Goal: Information Seeking & Learning: Learn about a topic

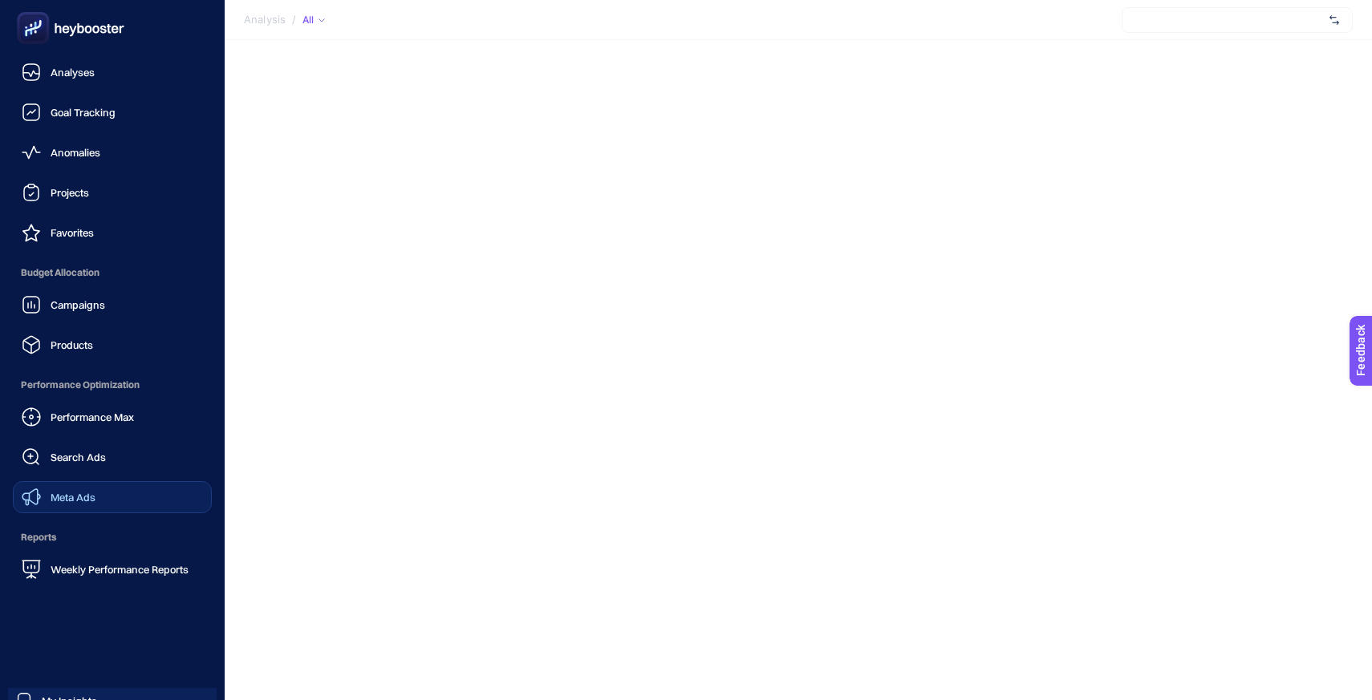
click at [71, 495] on span "Meta Ads" at bounding box center [73, 497] width 45 height 13
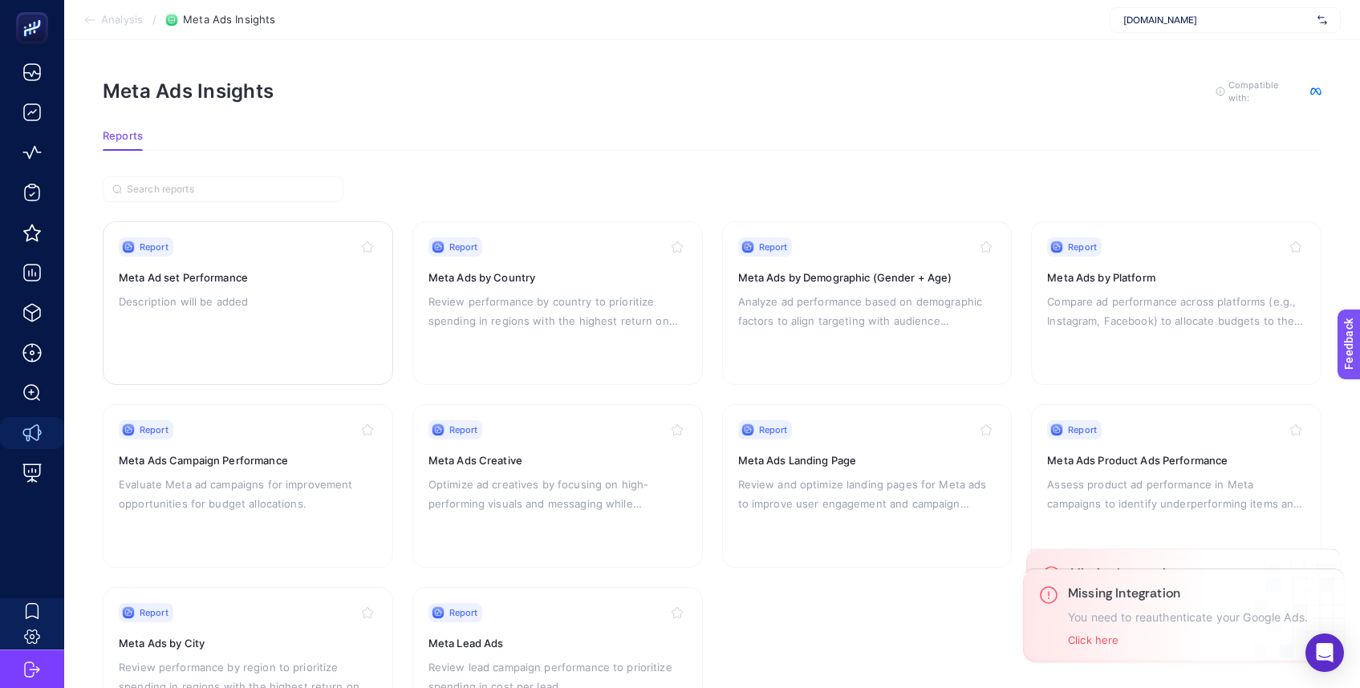
click at [229, 323] on div "Report Meta Ad set Performance Description will be added" at bounding box center [248, 303] width 258 height 132
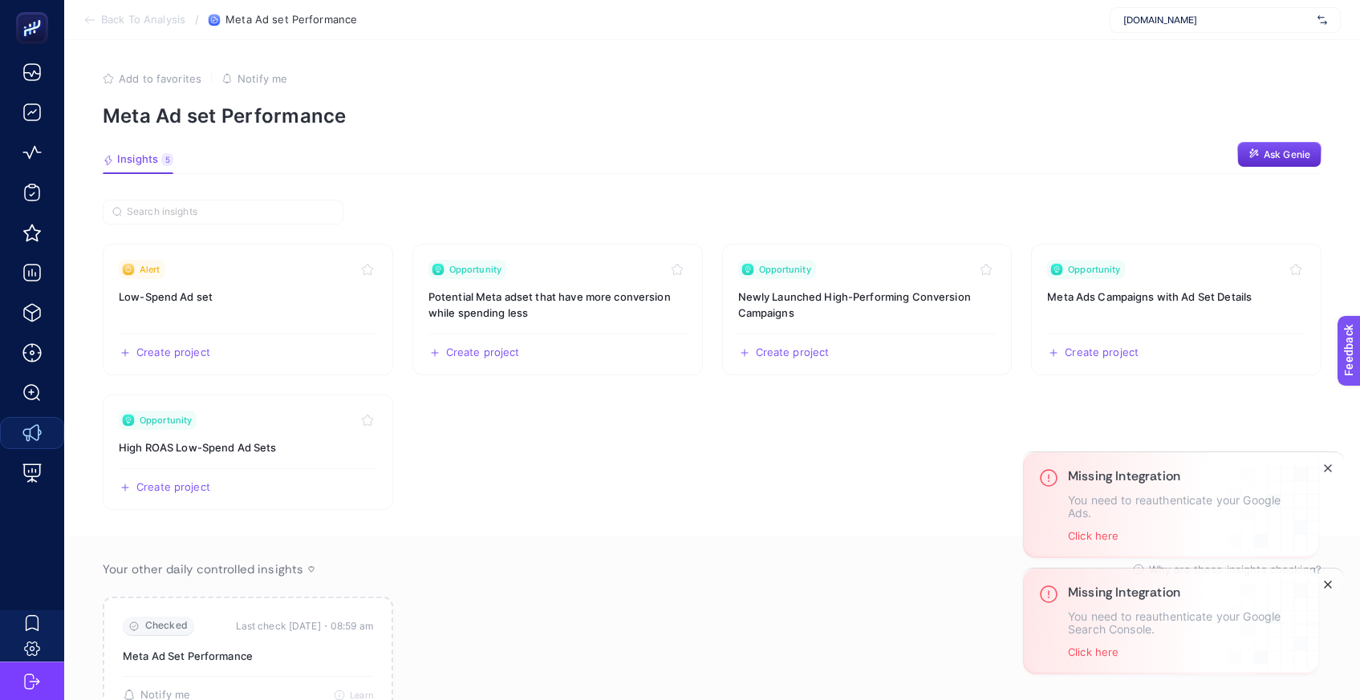
click at [1329, 578] on icon "Close" at bounding box center [1327, 584] width 13 height 13
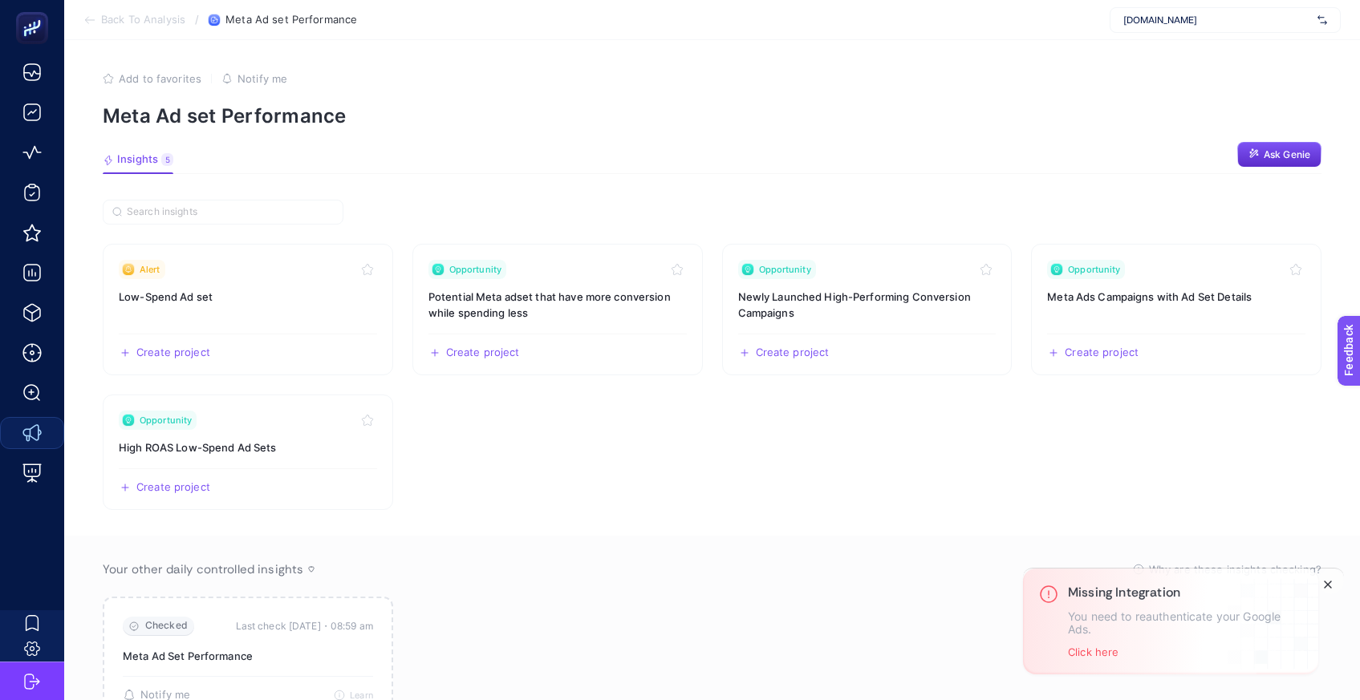
click at [1328, 591] on button "Close" at bounding box center [1327, 584] width 19 height 19
click at [287, 296] on h3 "Low-Spend Ad set" at bounding box center [248, 297] width 258 height 16
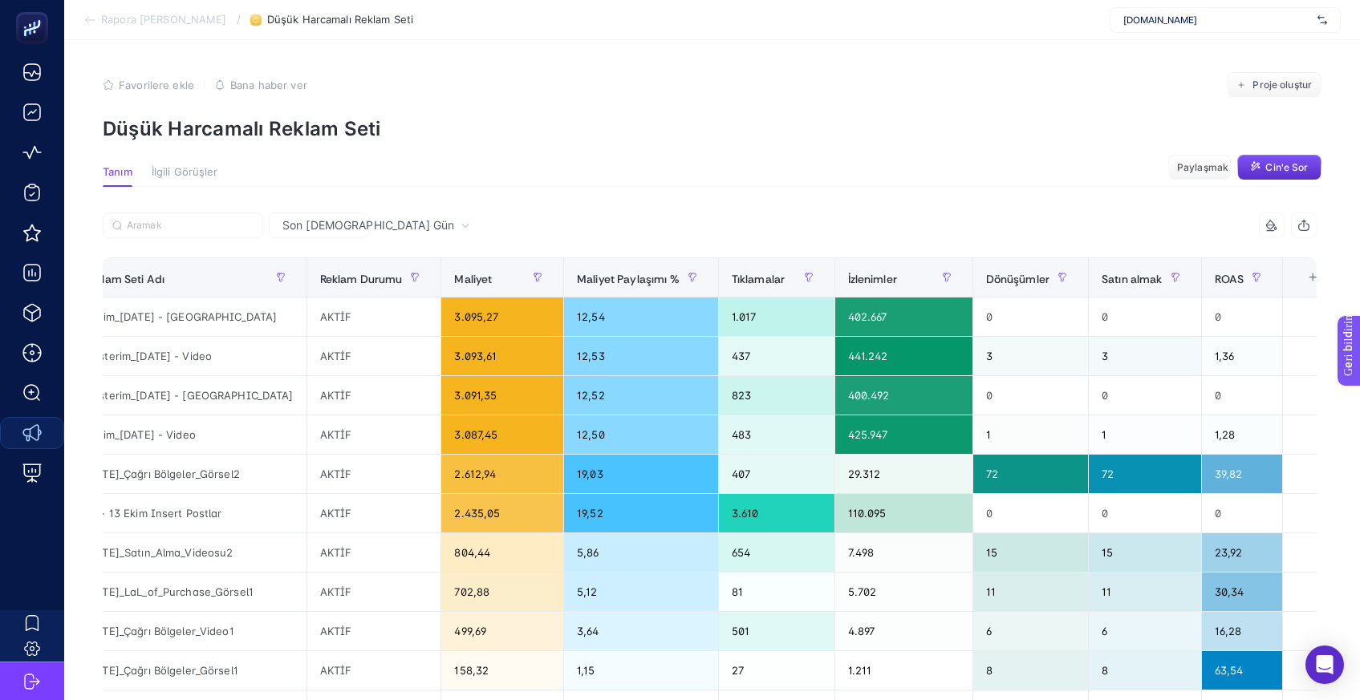
scroll to position [0, 270]
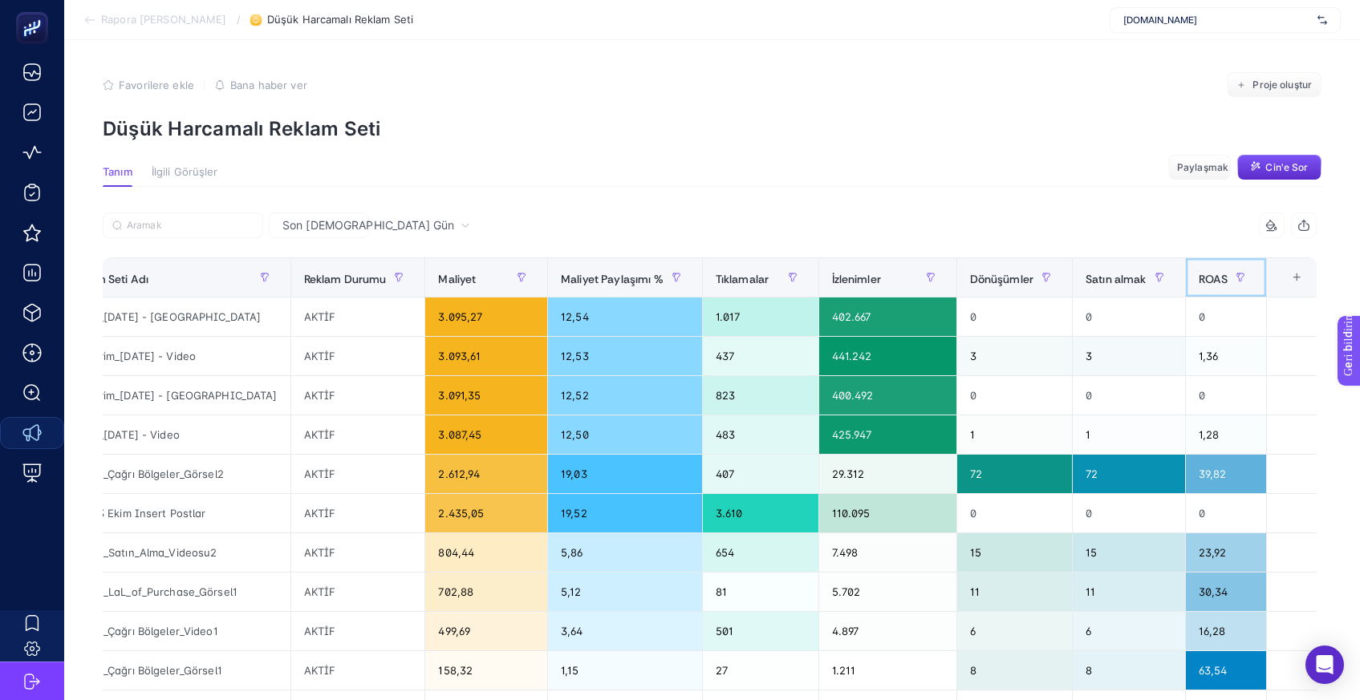
click at [1201, 278] on font "ROAS" at bounding box center [1214, 278] width 30 height 14
click at [1243, 291] on th "ROAS" at bounding box center [1226, 277] width 82 height 39
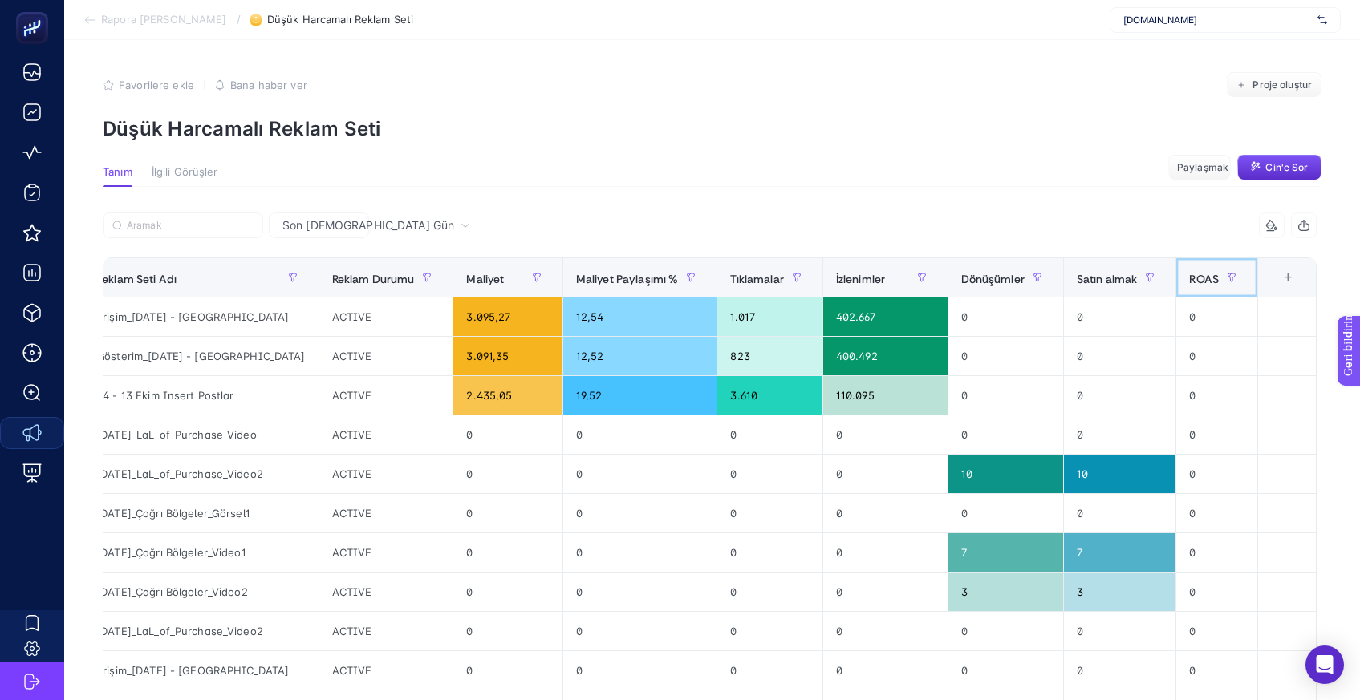
scroll to position [0, 205]
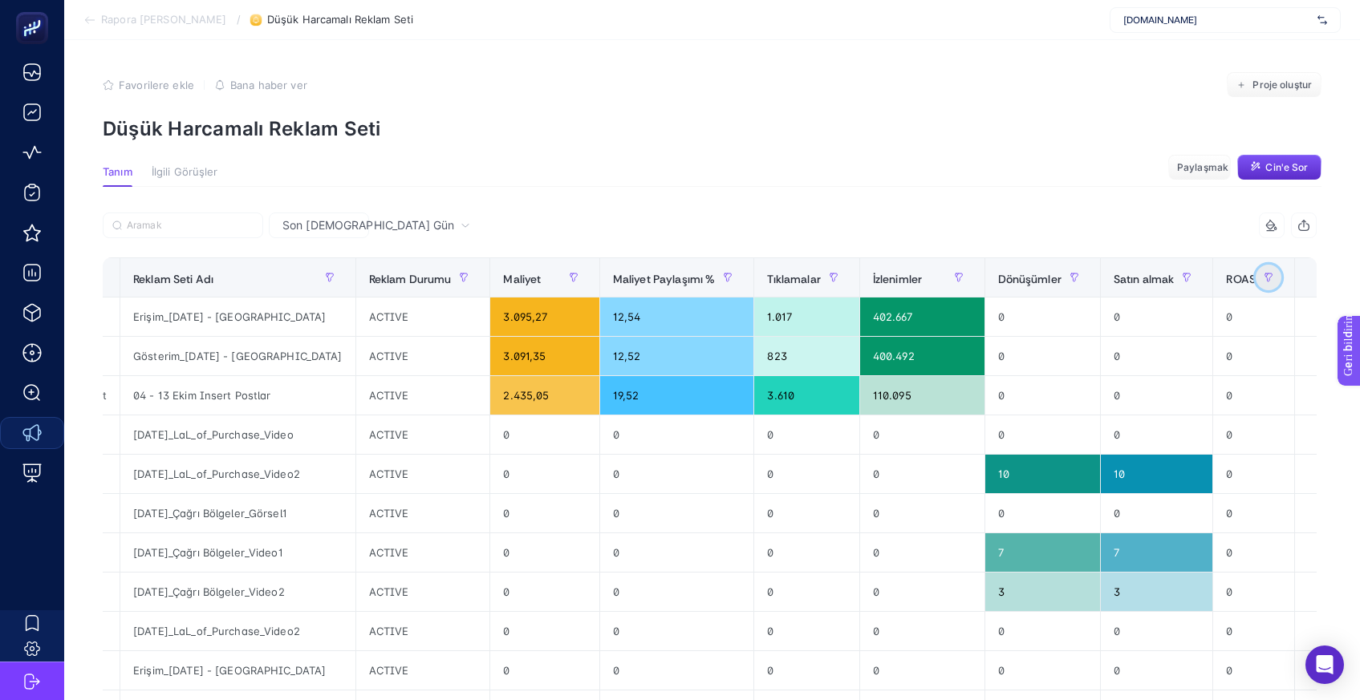
click at [1256, 287] on button "button" at bounding box center [1269, 278] width 26 height 26
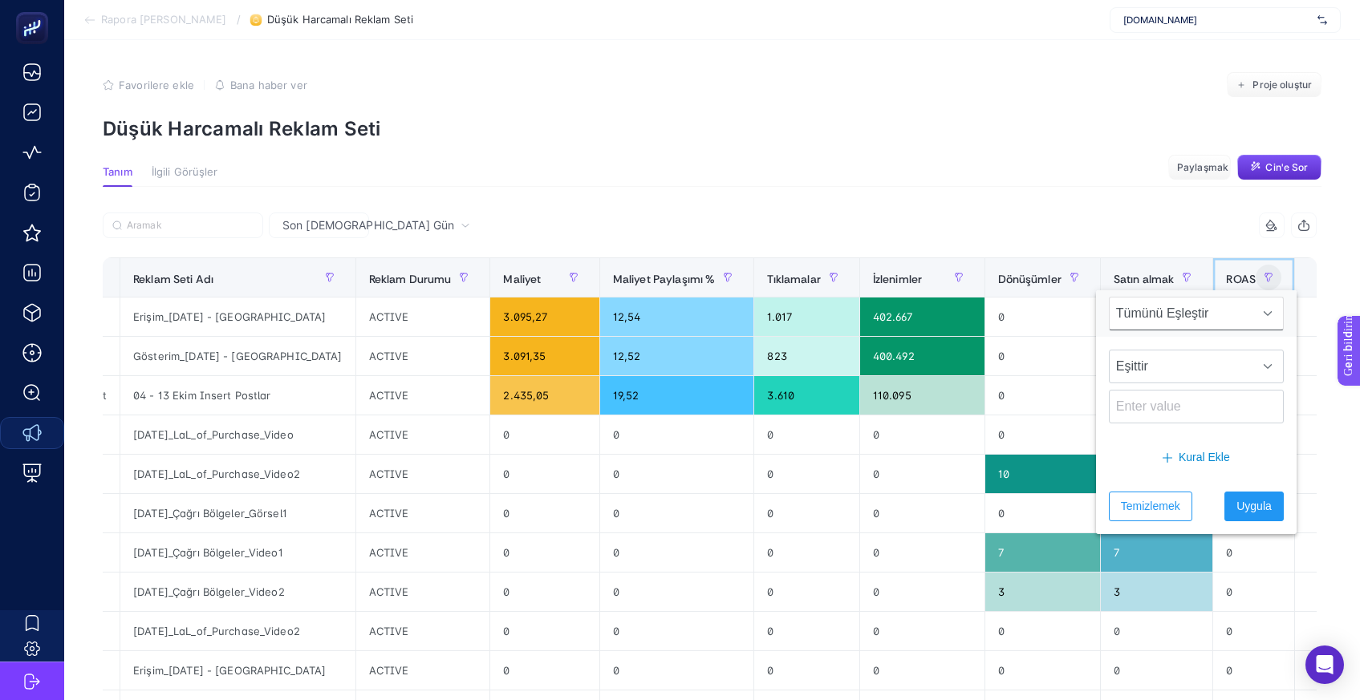
click at [1226, 283] on font "ROAS" at bounding box center [1241, 278] width 30 height 14
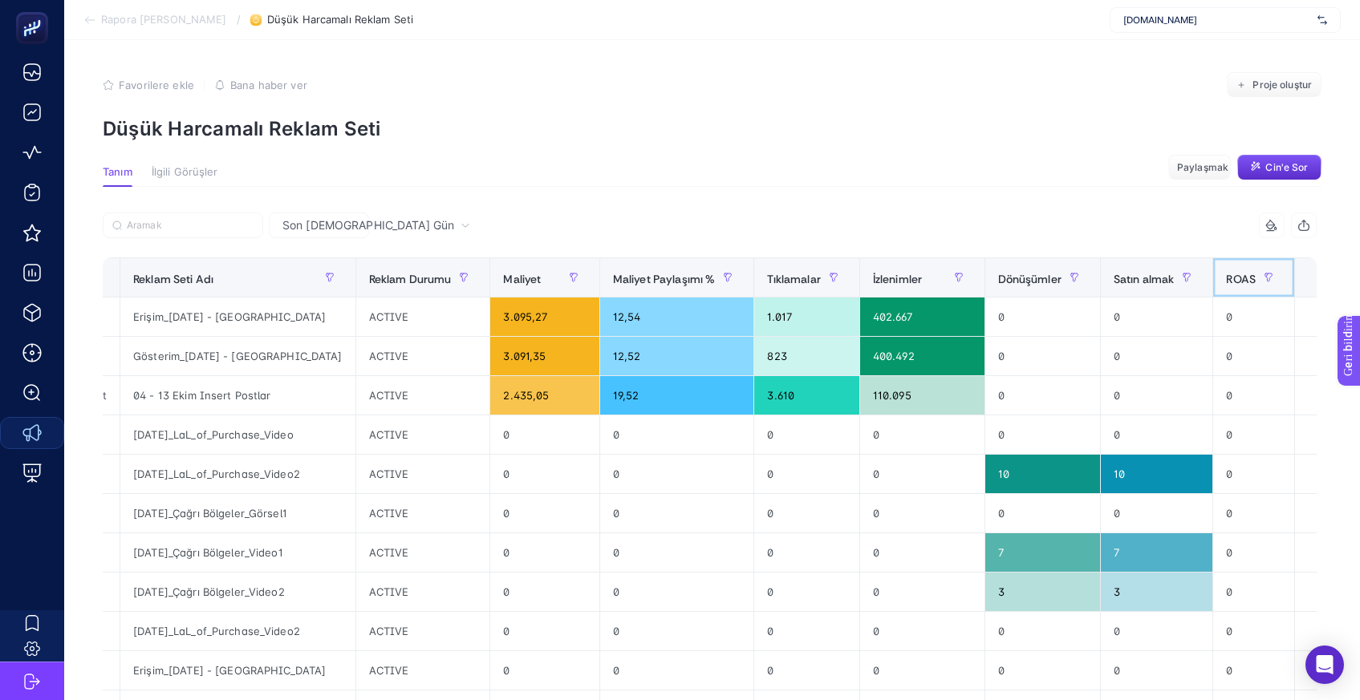
click at [1226, 283] on font "ROAS" at bounding box center [1241, 278] width 30 height 14
click at [1226, 276] on font "ROAS" at bounding box center [1241, 278] width 30 height 14
click at [1262, 287] on div "7 öğe seçildi Kampanya Adı Reklam Seti Adı Reklam Durumu Maliyet Maliyet Paylaş…" at bounding box center [710, 689] width 1214 height 953
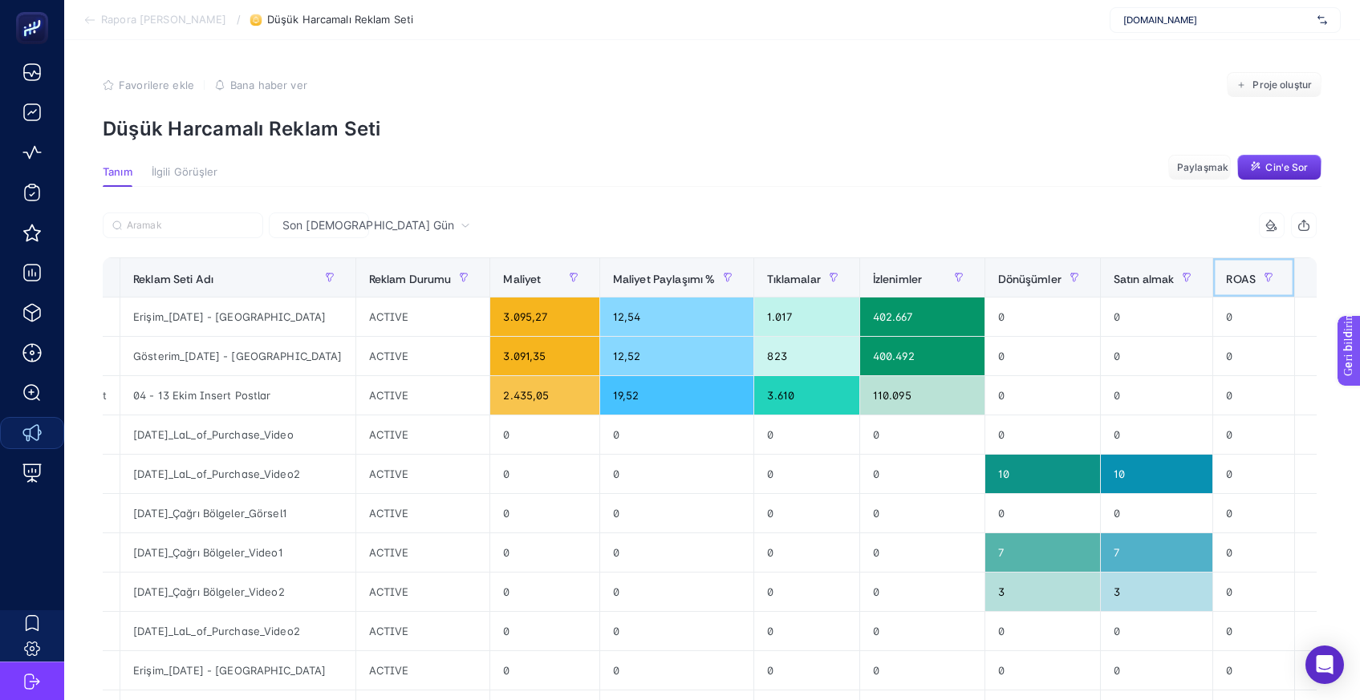
click at [1256, 287] on div at bounding box center [1269, 278] width 26 height 26
click at [1256, 265] on div at bounding box center [1269, 278] width 26 height 26
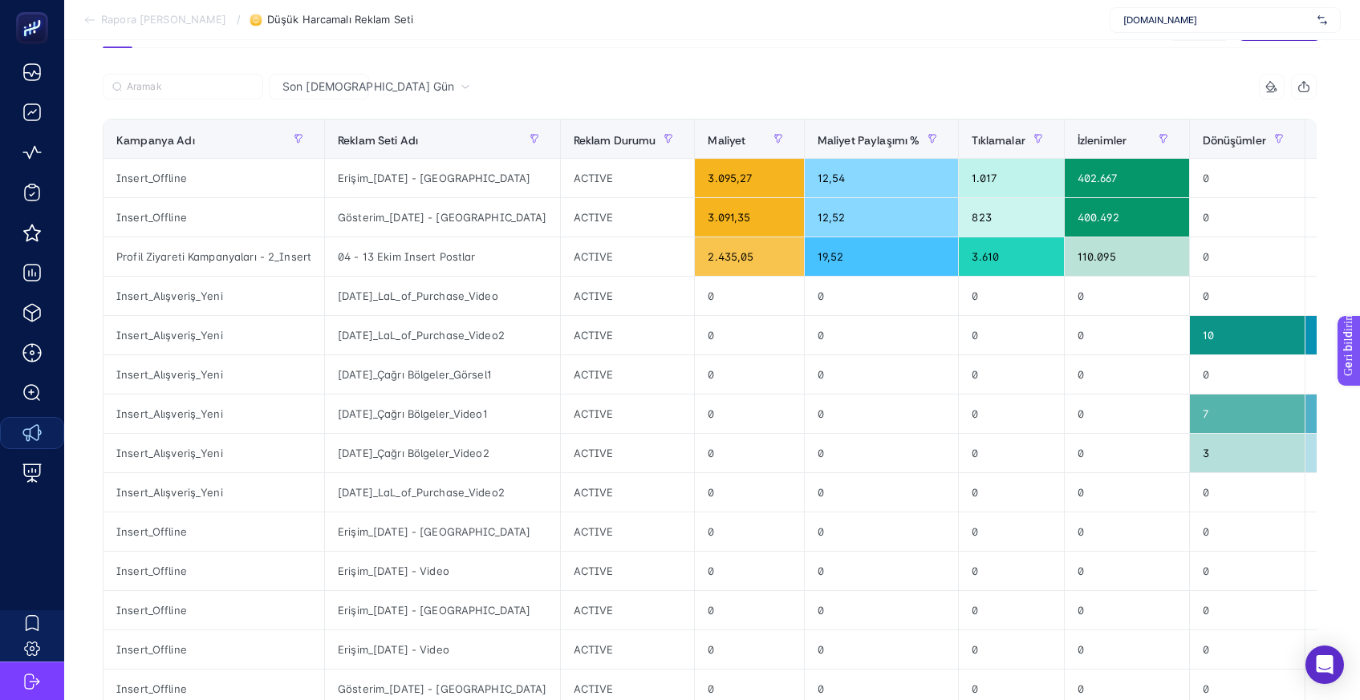
scroll to position [0, 0]
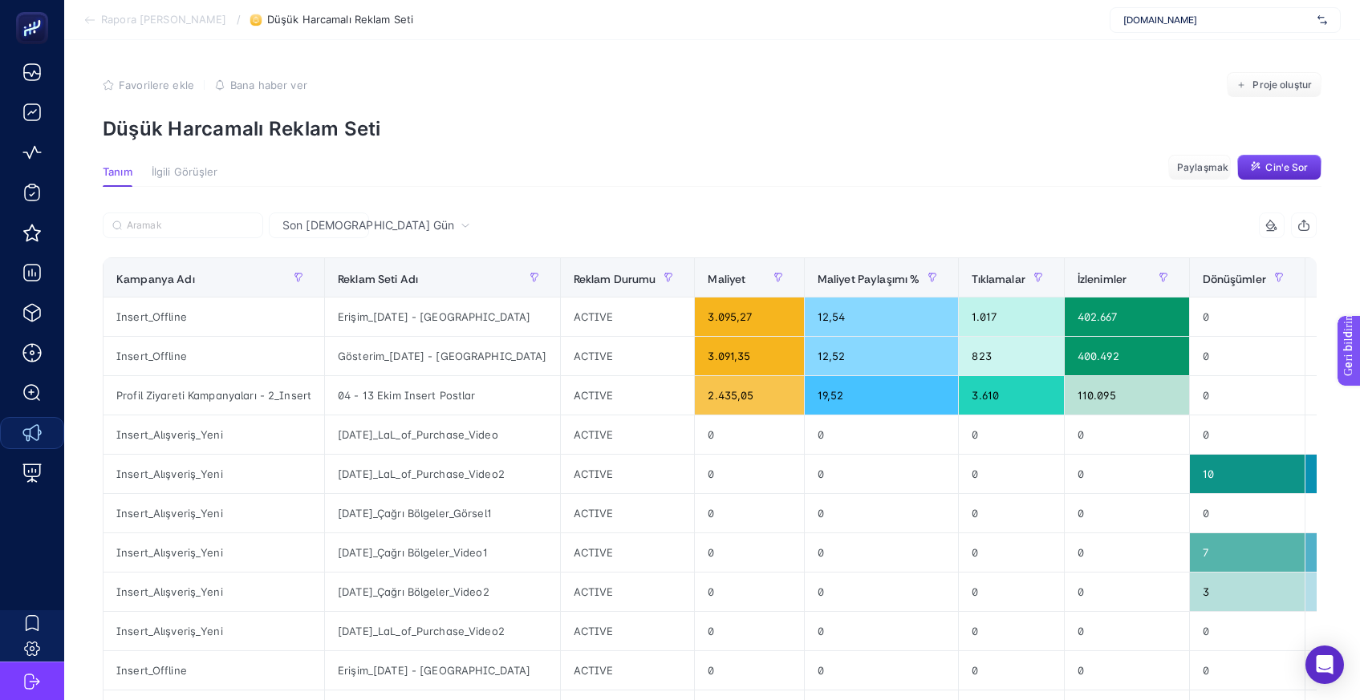
click at [160, 23] on font "Rapora [PERSON_NAME]" at bounding box center [164, 19] width 126 height 13
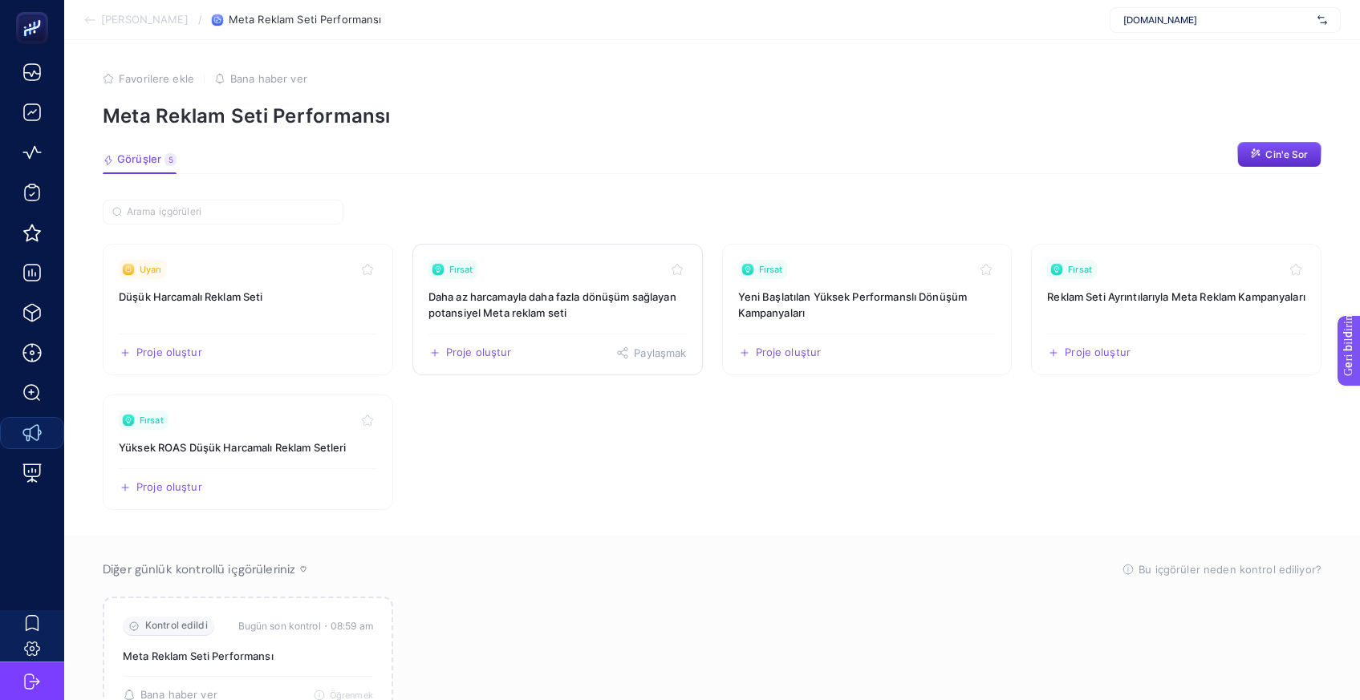
click at [544, 308] on font "Daha az harcamayla daha fazla dönüşüm sağlayan potansiyel Meta reklam seti" at bounding box center [552, 304] width 248 height 29
click at [1129, 305] on h3 "Reklam Seti Ayrıntılarıyla Meta Reklam Kampanyaları" at bounding box center [1176, 297] width 258 height 16
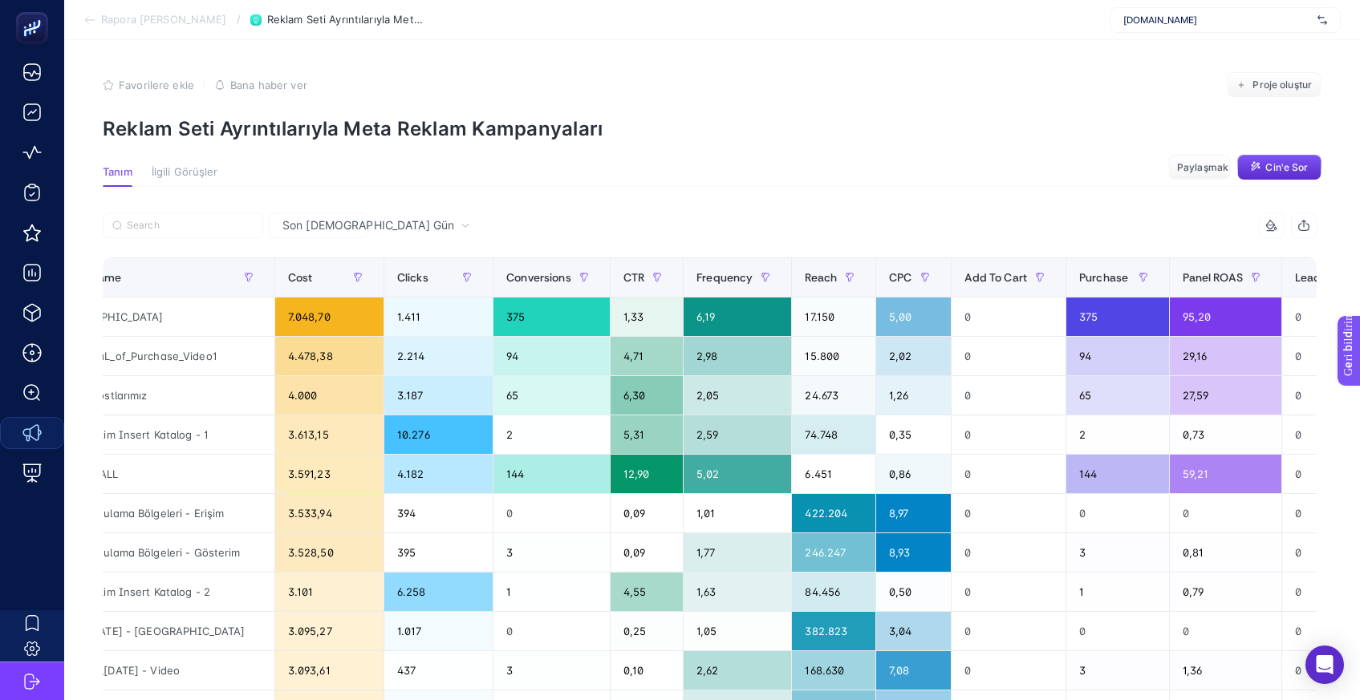
scroll to position [0, 318]
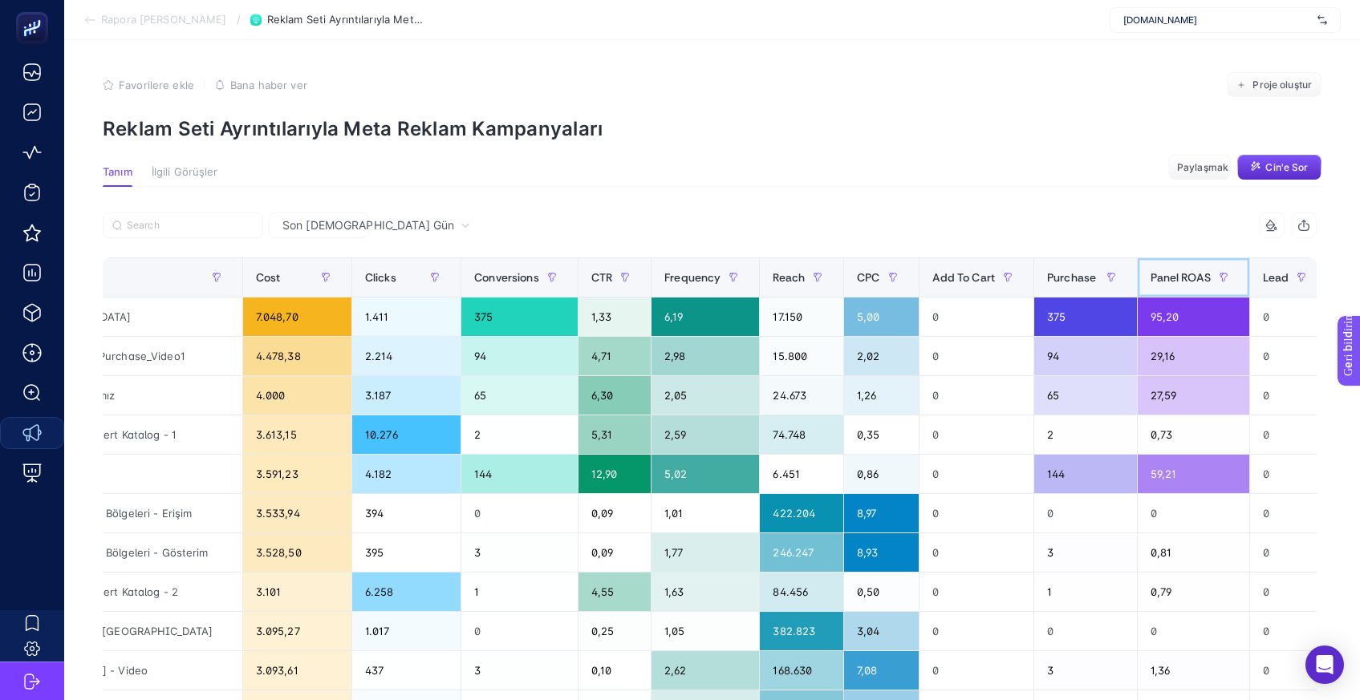
click at [1175, 279] on span "Panel ROAS" at bounding box center [1180, 277] width 60 height 13
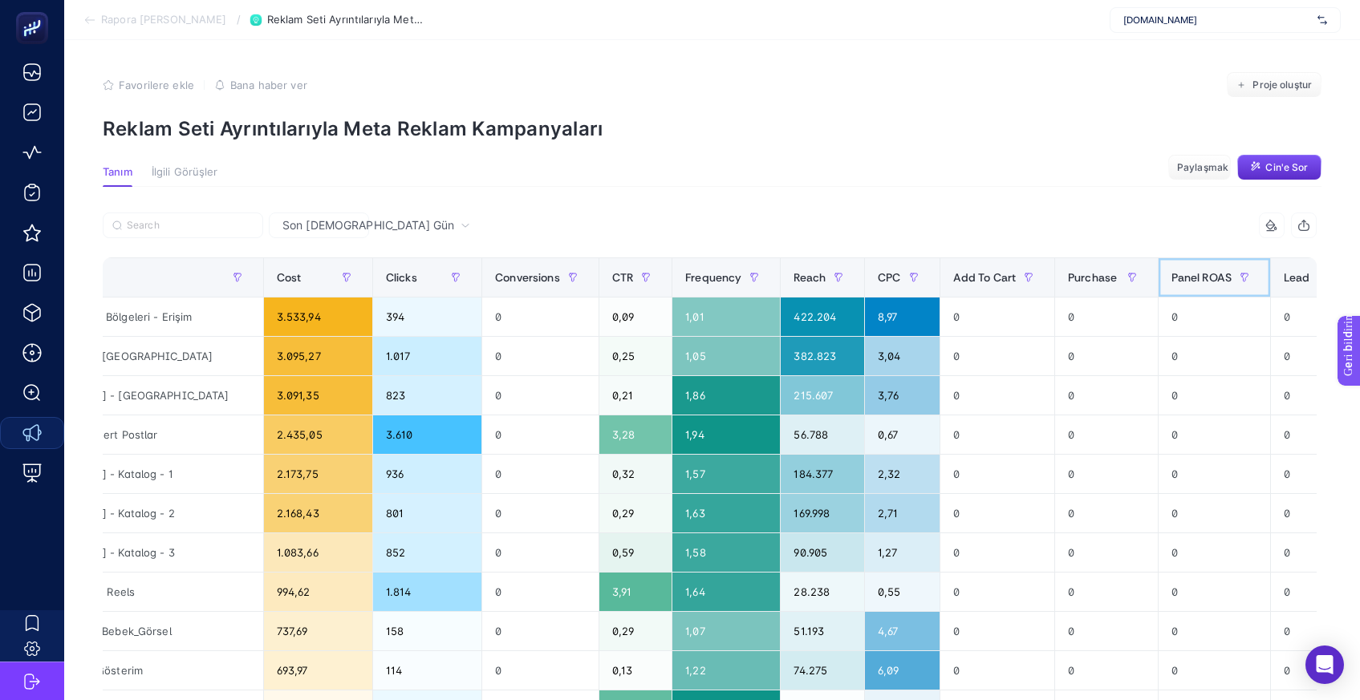
click at [1196, 278] on span "Panel ROAS" at bounding box center [1201, 277] width 60 height 13
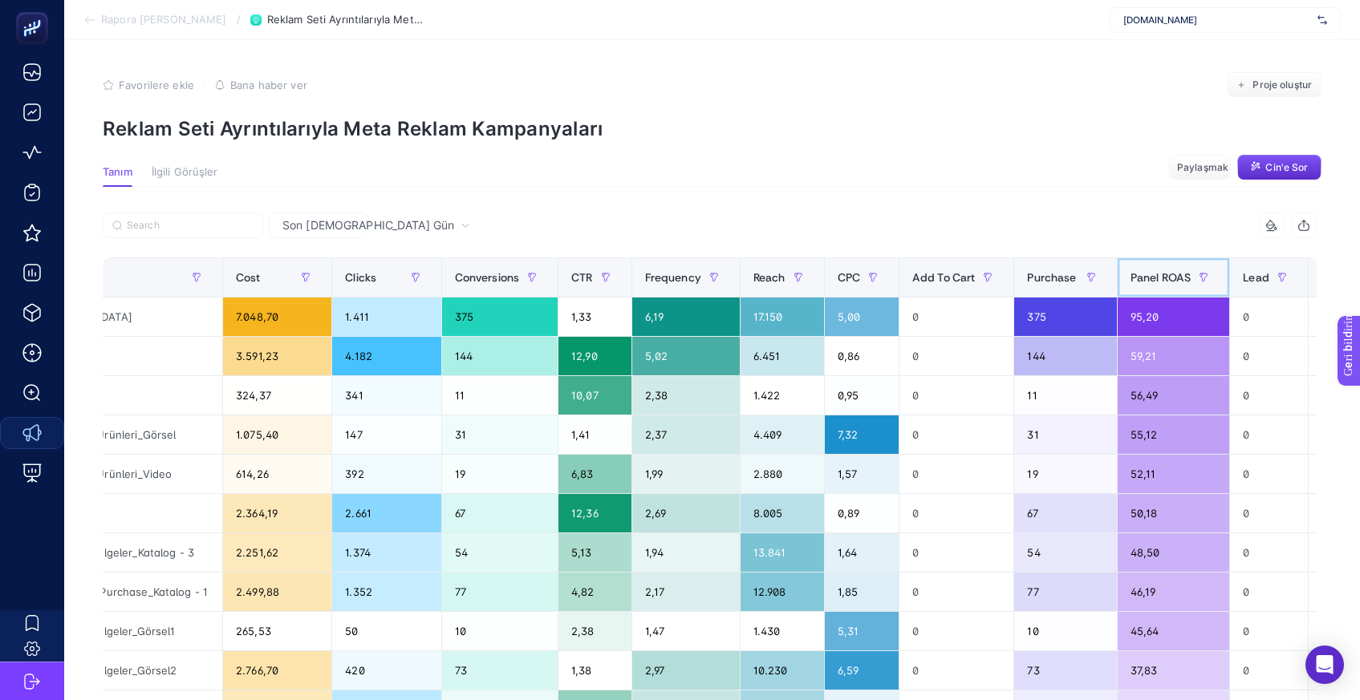
scroll to position [0, 0]
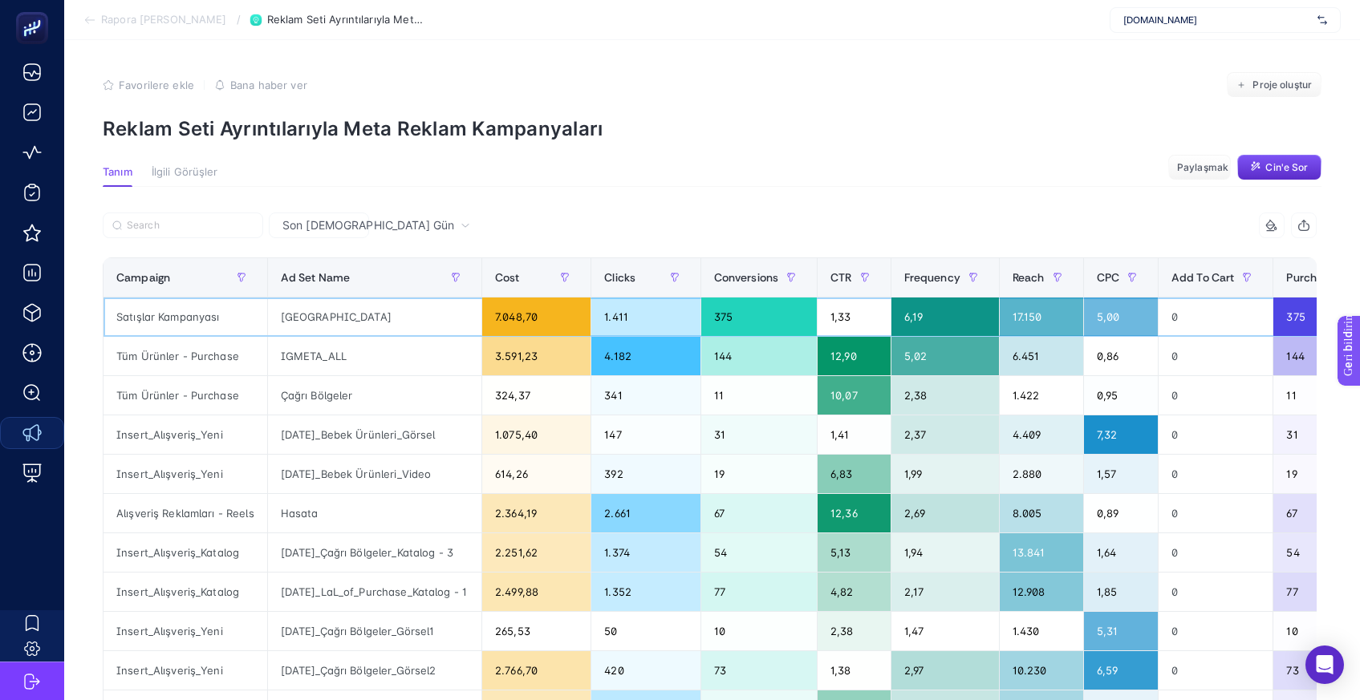
click at [164, 319] on div "Satışlar Kampanyası" at bounding box center [185, 317] width 164 height 39
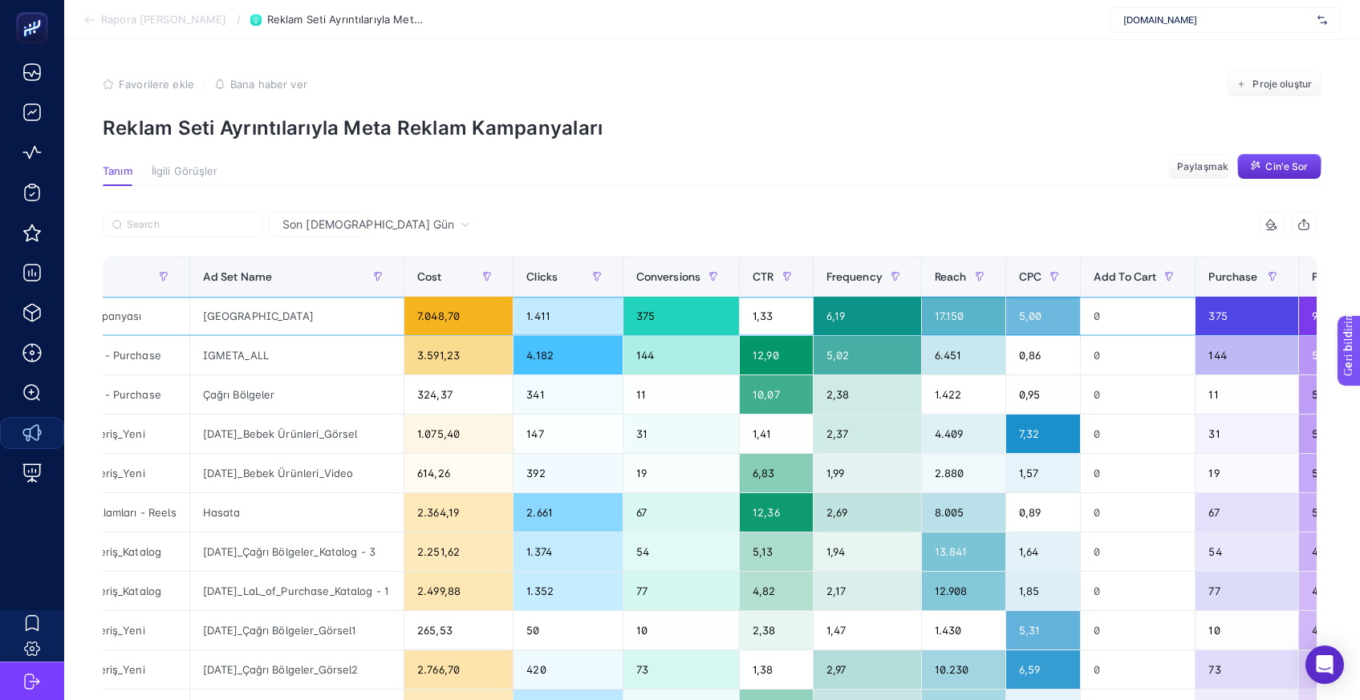
scroll to position [0, 95]
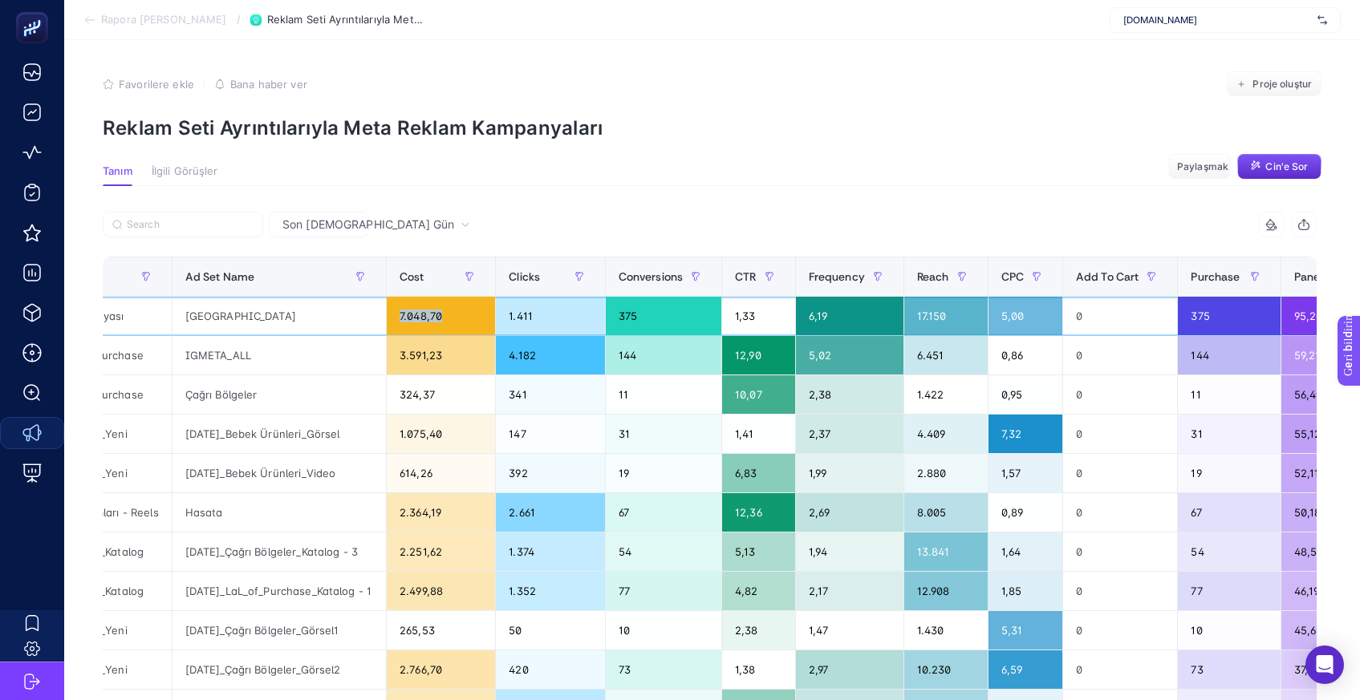
drag, startPoint x: 405, startPoint y: 317, endPoint x: 471, endPoint y: 316, distance: 65.8
click at [471, 316] on div "7.048,70" at bounding box center [441, 316] width 108 height 39
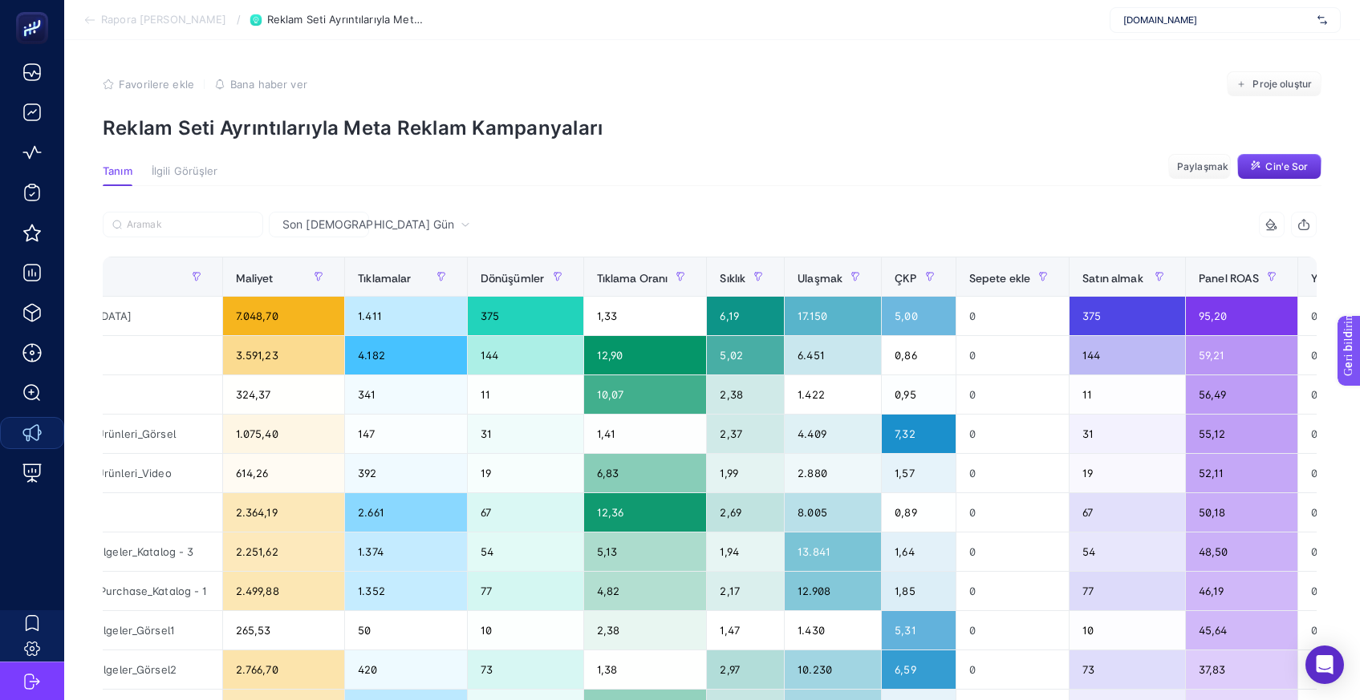
scroll to position [0, 0]
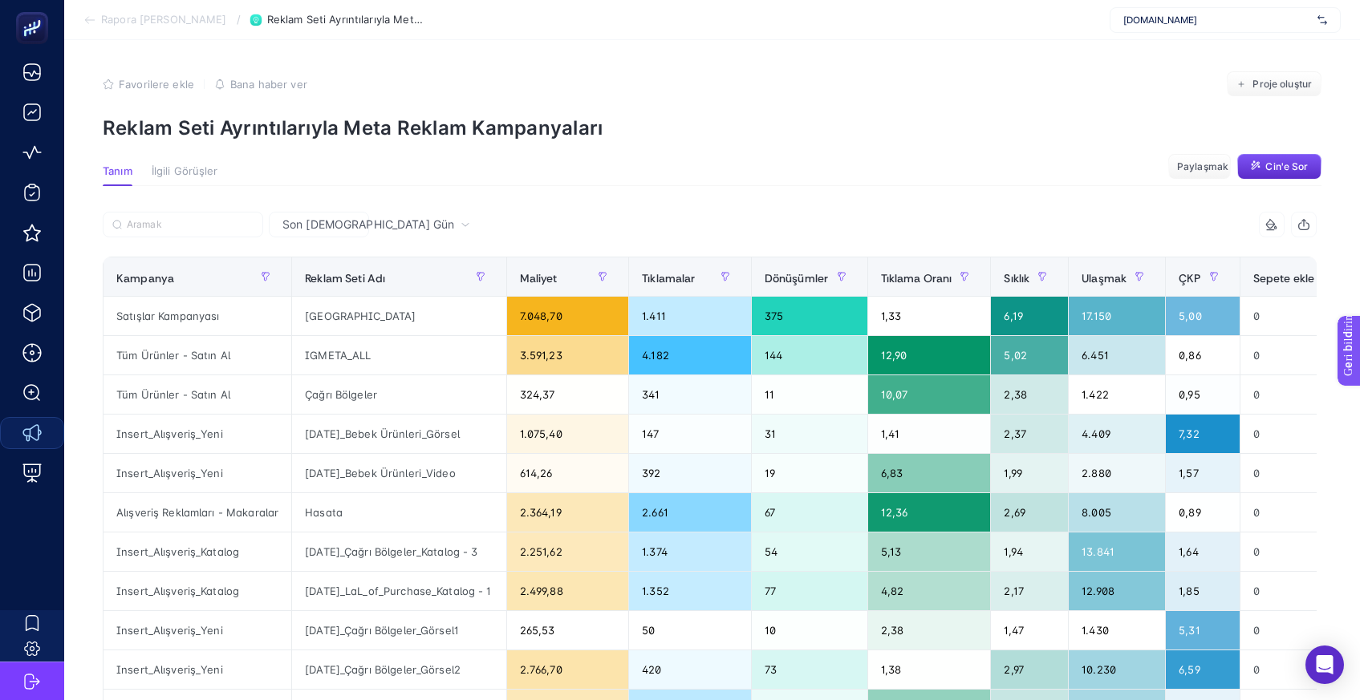
click at [148, 22] on font "Rapora [PERSON_NAME]" at bounding box center [164, 19] width 126 height 13
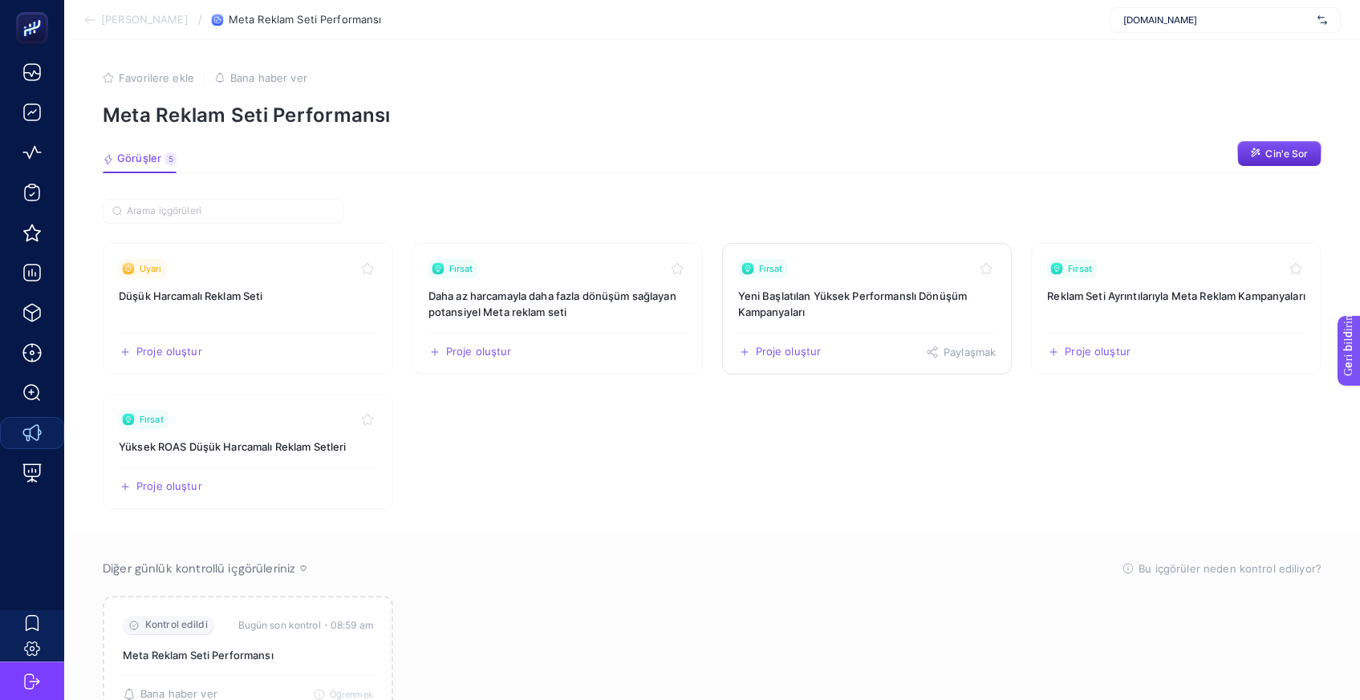
click at [939, 310] on h3 "Yeni Başlatılan Yüksek Performanslı Dönüşüm Kampanyaları" at bounding box center [867, 304] width 258 height 32
click at [282, 451] on font "Yüksek ROAS Düşük Harcamalı Reklam Setleri" at bounding box center [232, 446] width 227 height 13
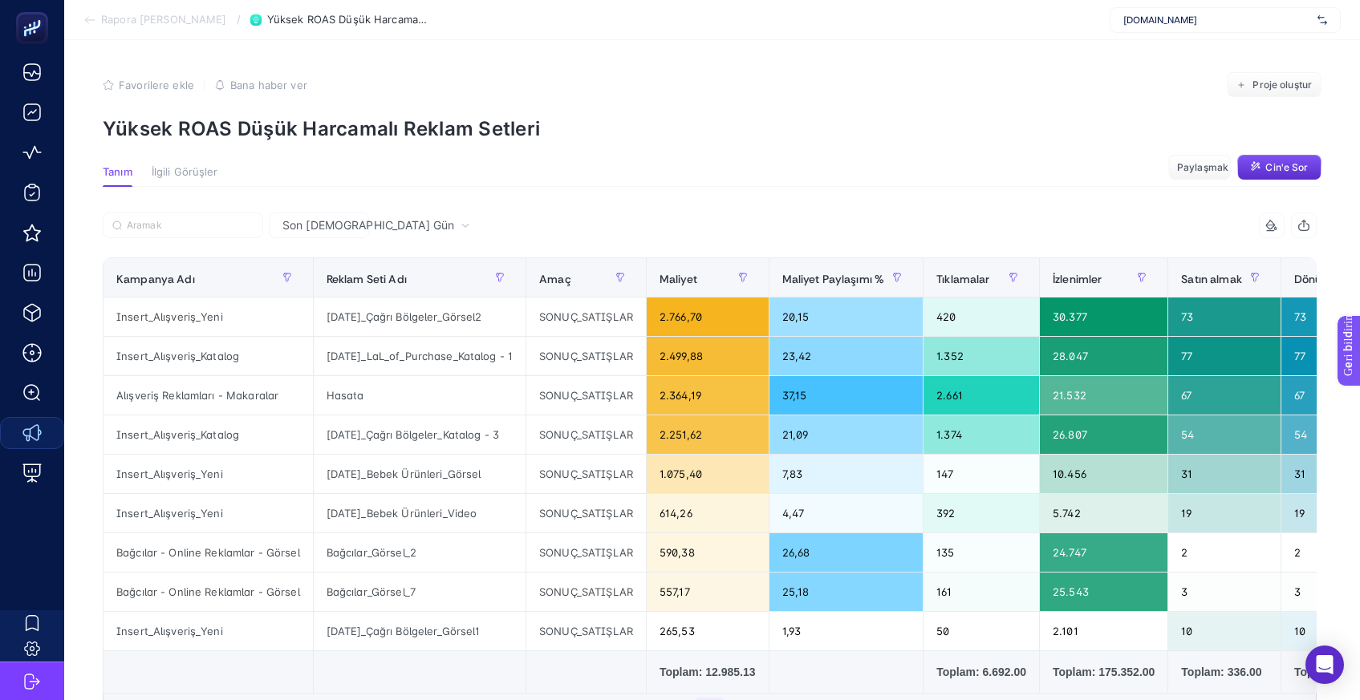
click at [970, 169] on section "Tanım [PERSON_NAME] Paylaşmak Cin'e Sor" at bounding box center [712, 176] width 1219 height 21
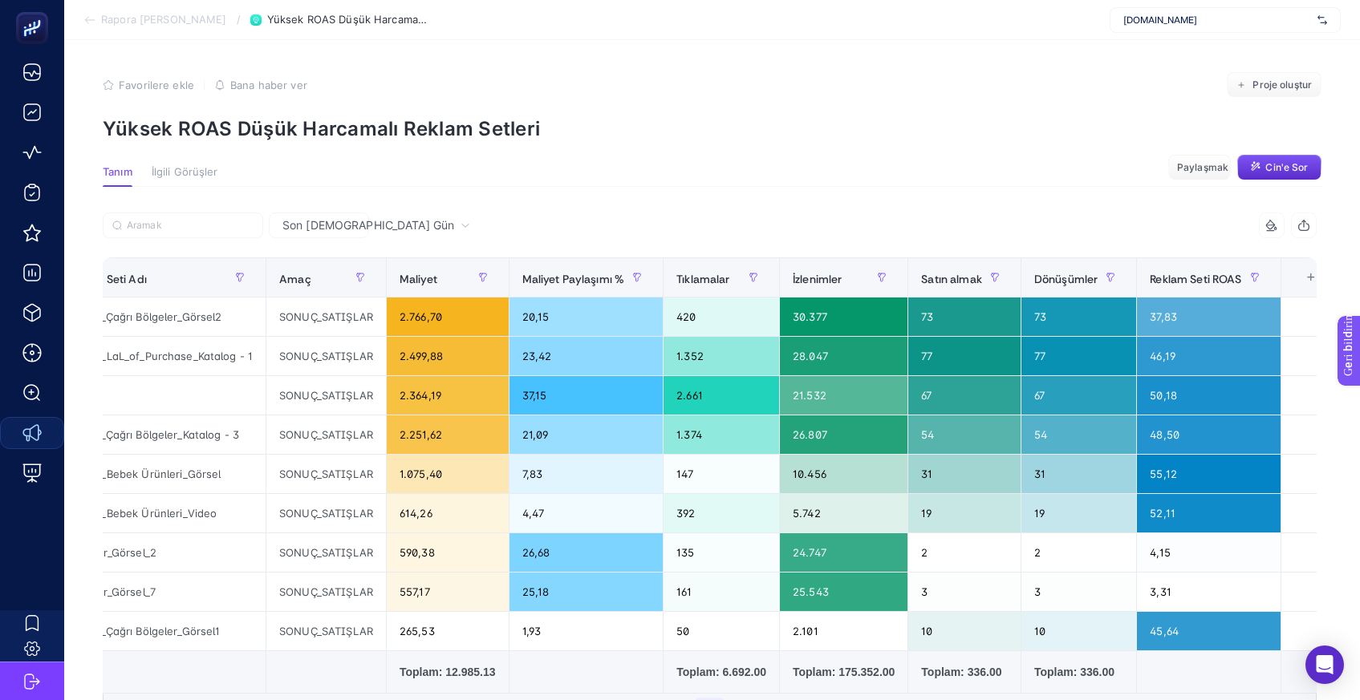
scroll to position [0, 288]
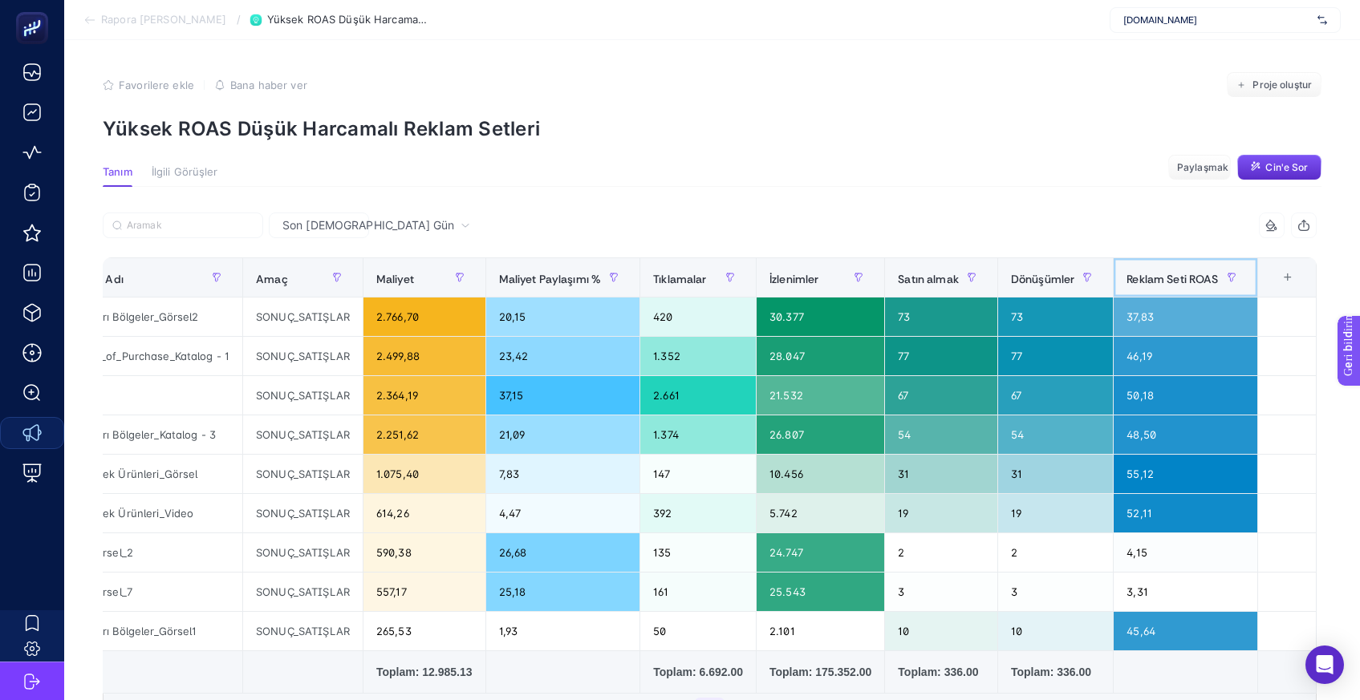
click at [1152, 289] on div "Reklam Seti ROAS" at bounding box center [1184, 278] width 117 height 26
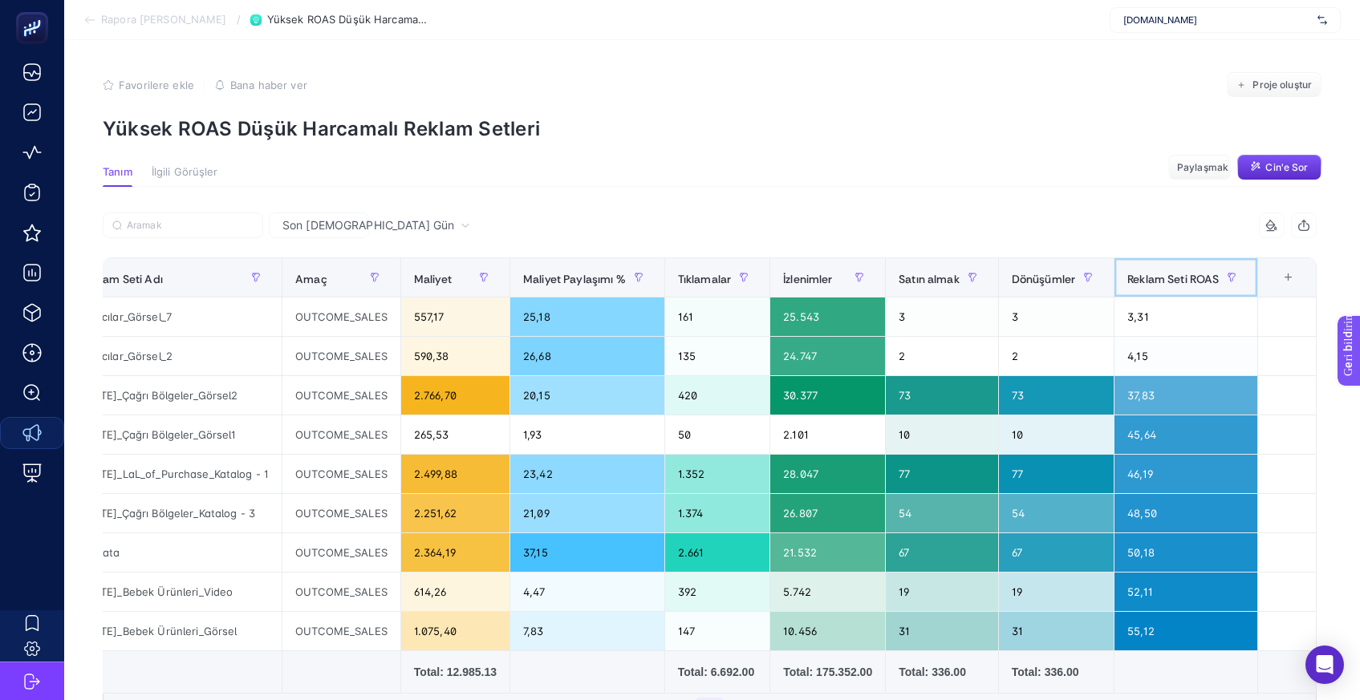
scroll to position [0, 247]
click at [1153, 289] on div "Reklam Seti ROAS" at bounding box center [1185, 278] width 117 height 26
